Goal: Task Accomplishment & Management: Use online tool/utility

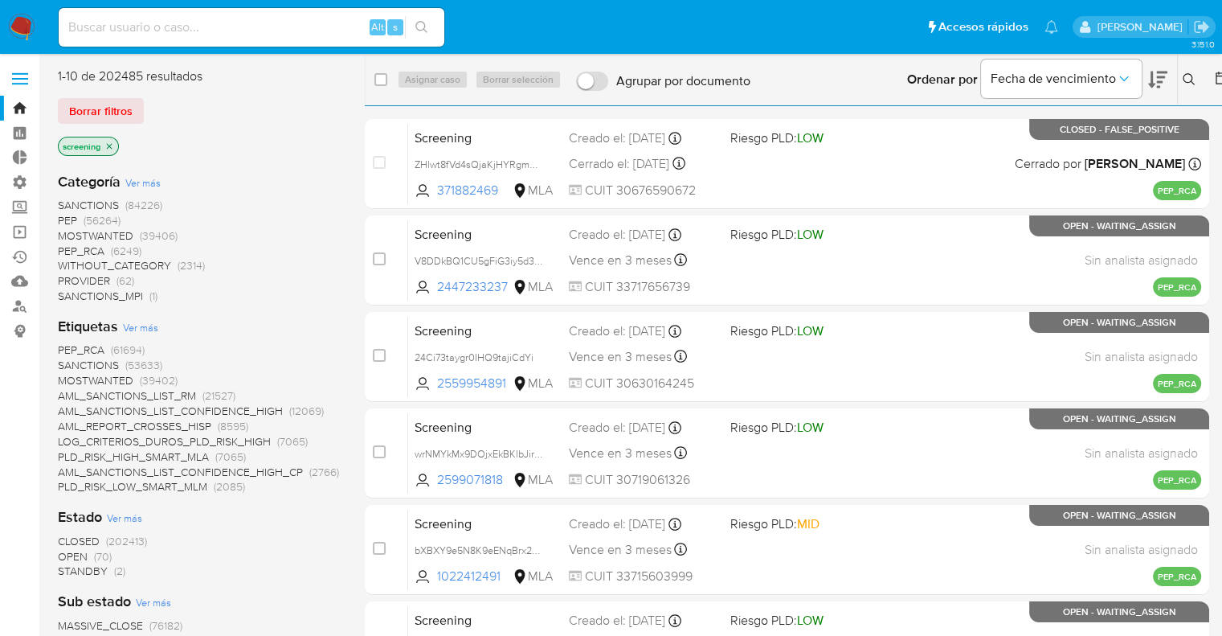
click at [885, 17] on ul "Pausado Ver notificaciones Alt s Accesos rápidos Presiona las siguientes teclas…" at bounding box center [559, 26] width 1016 height 40
click at [235, 68] on div "1-10 de 202485 resultados" at bounding box center [186, 76] width 257 height 18
click at [149, 105] on div "Borrar filtros" at bounding box center [186, 111] width 257 height 26
click at [149, 104] on div "Borrar filtros" at bounding box center [186, 111] width 257 height 26
click at [152, 104] on div "Borrar filtros" at bounding box center [186, 111] width 257 height 26
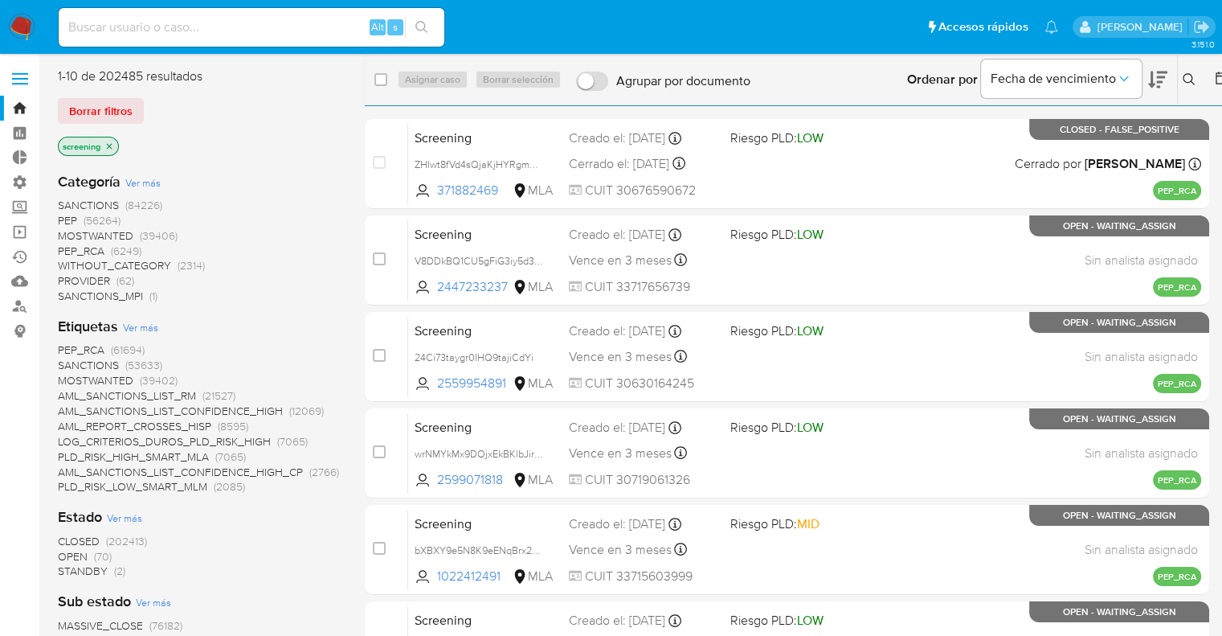
click at [148, 104] on div "Borrar filtros" at bounding box center [186, 111] width 257 height 26
click at [148, 102] on div "Borrar filtros" at bounding box center [186, 111] width 257 height 26
click at [842, 29] on ul "Pausado Ver notificaciones Alt s Accesos rápidos Presiona las siguientes teclas…" at bounding box center [559, 26] width 1016 height 40
click at [874, 22] on ul "Pausado Ver notificaciones Alt s Accesos rápidos Presiona las siguientes teclas…" at bounding box center [559, 26] width 1016 height 40
click at [148, 101] on div "Borrar filtros" at bounding box center [186, 111] width 257 height 26
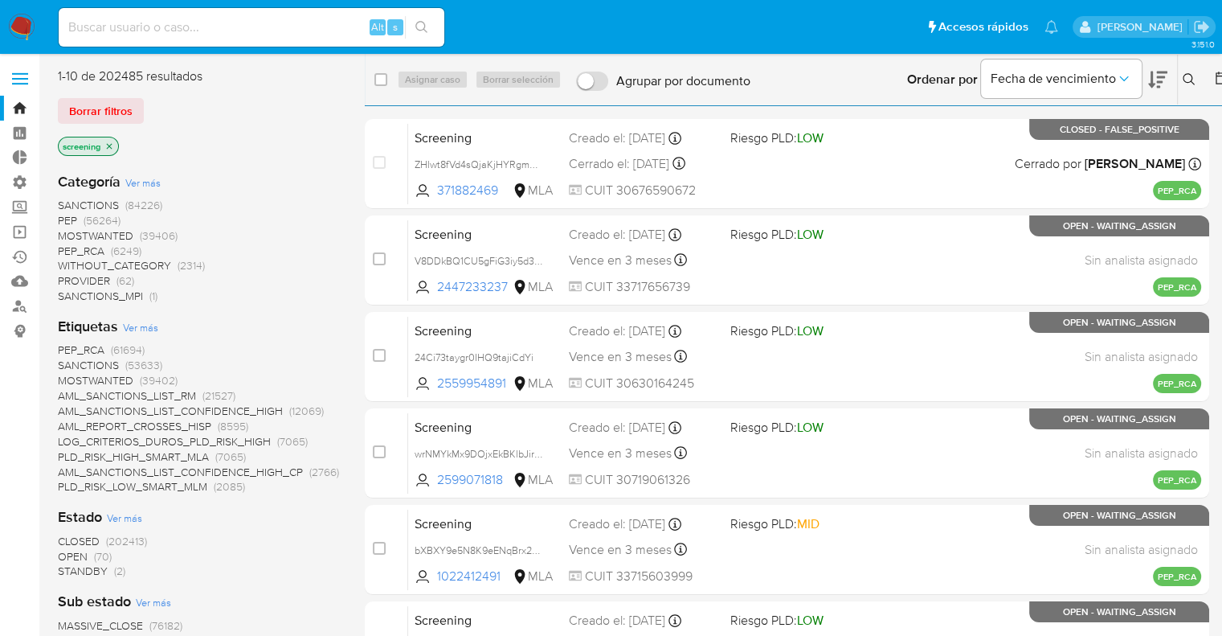
click at [877, 25] on ul "Pausado Ver notificaciones Alt s Accesos rápidos Presiona las siguientes teclas…" at bounding box center [559, 26] width 1016 height 40
click at [145, 105] on div "Borrar filtros" at bounding box center [186, 111] width 257 height 26
click at [145, 104] on div "Borrar filtros" at bounding box center [186, 111] width 257 height 26
click at [147, 103] on div "Borrar filtros" at bounding box center [186, 111] width 257 height 26
click at [145, 104] on div "Borrar filtros" at bounding box center [186, 111] width 257 height 26
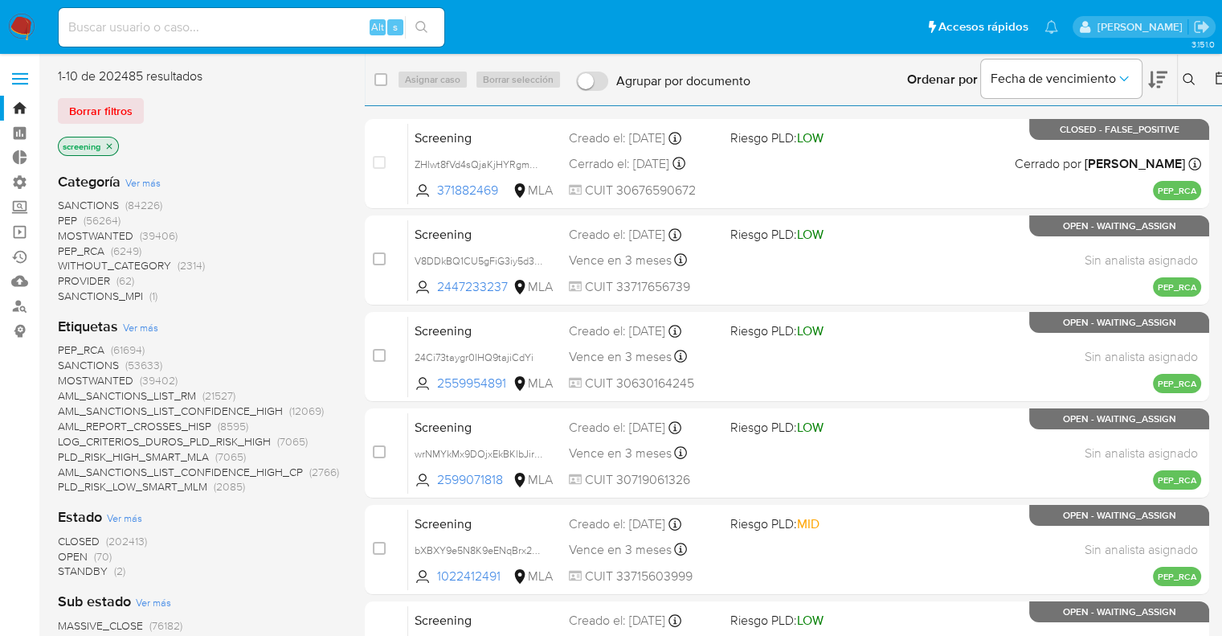
click at [146, 104] on div "Borrar filtros" at bounding box center [186, 111] width 257 height 26
